Goal: Transaction & Acquisition: Purchase product/service

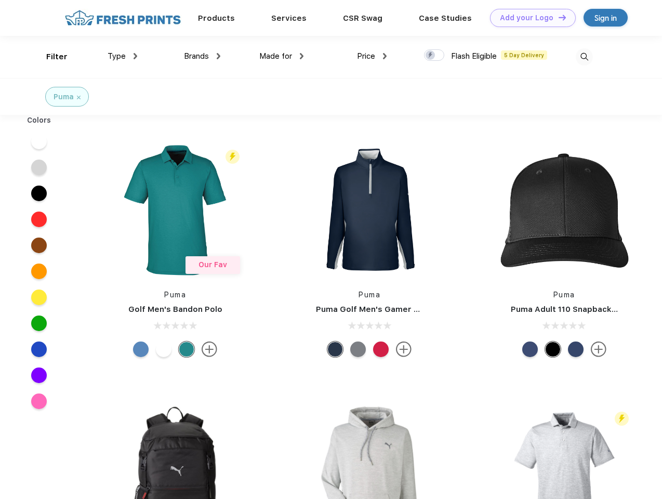
scroll to position [1, 0]
click at [529, 18] on link "Add your Logo Design Tool" at bounding box center [533, 18] width 86 height 18
click at [0, 0] on div "Design Tool" at bounding box center [0, 0] width 0 height 0
click at [558, 17] on link "Add your Logo Design Tool" at bounding box center [533, 18] width 86 height 18
click at [50, 57] on div "Filter" at bounding box center [56, 57] width 21 height 12
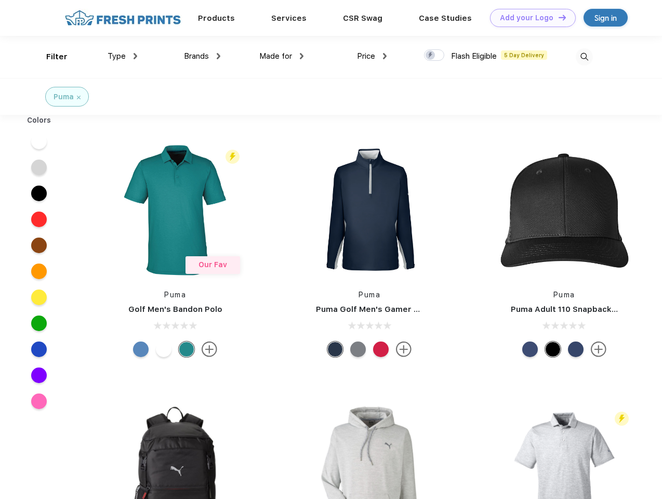
click at [123, 56] on span "Type" at bounding box center [117, 55] width 18 height 9
click at [202, 56] on span "Brands" at bounding box center [196, 55] width 25 height 9
click at [282, 56] on span "Made for" at bounding box center [275, 55] width 33 height 9
click at [372, 56] on span "Price" at bounding box center [366, 55] width 18 height 9
click at [435, 56] on div at bounding box center [434, 54] width 20 height 11
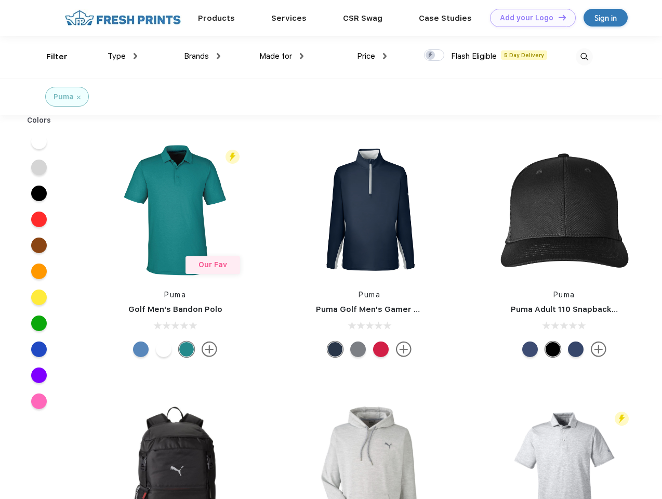
click at [431, 56] on input "checkbox" at bounding box center [427, 52] width 7 height 7
click at [584, 57] on img at bounding box center [584, 56] width 17 height 17
